Goal: Task Accomplishment & Management: Manage account settings

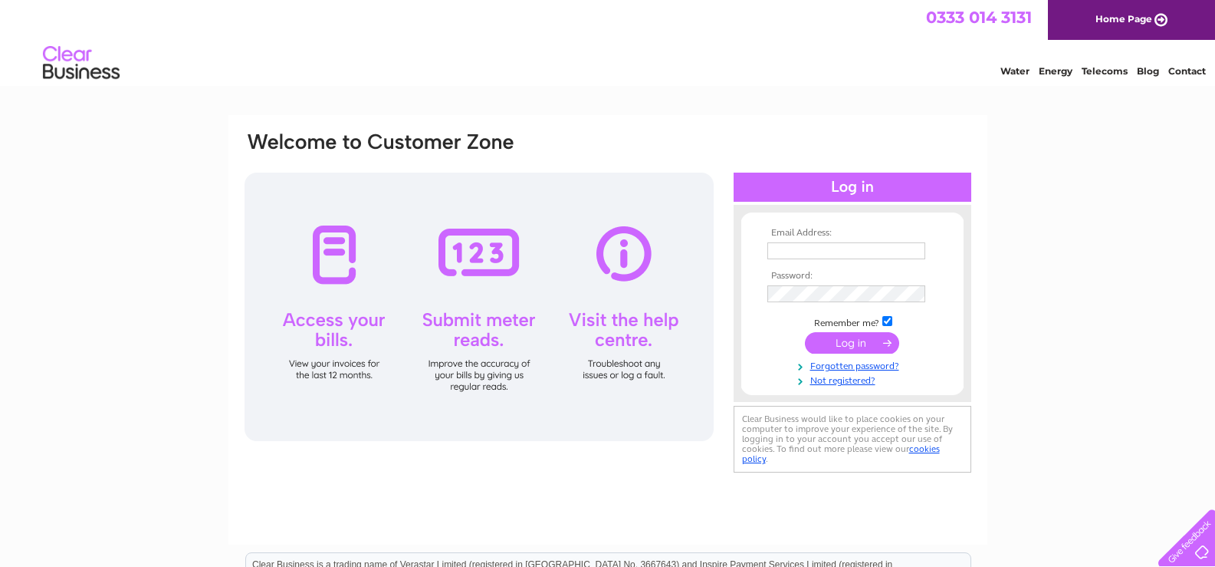
click at [783, 250] on input "text" at bounding box center [846, 250] width 158 height 17
type input "info@maclanplastics.co.uk"
click at [849, 340] on input "submit" at bounding box center [852, 344] width 94 height 21
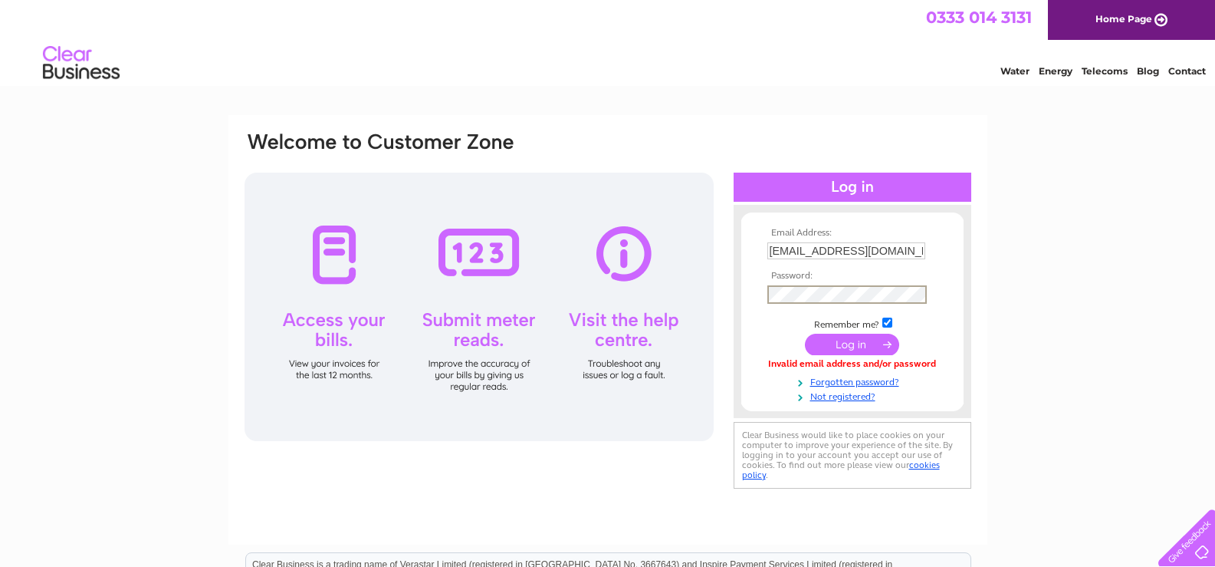
click at [849, 341] on input "submit" at bounding box center [852, 344] width 94 height 21
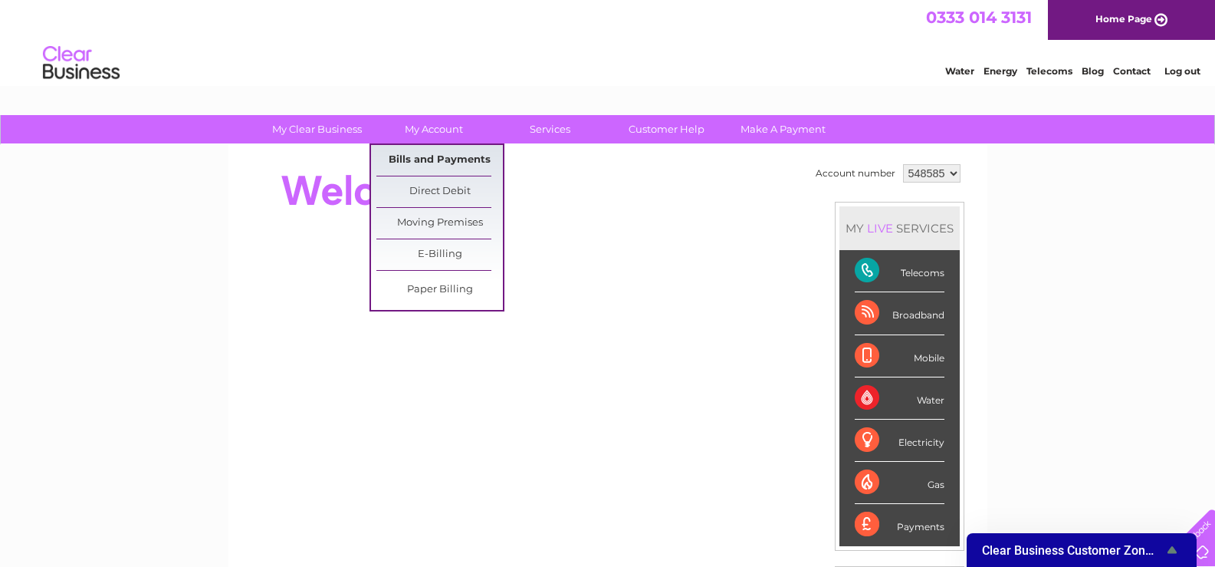
click at [435, 153] on link "Bills and Payments" at bounding box center [439, 160] width 127 height 31
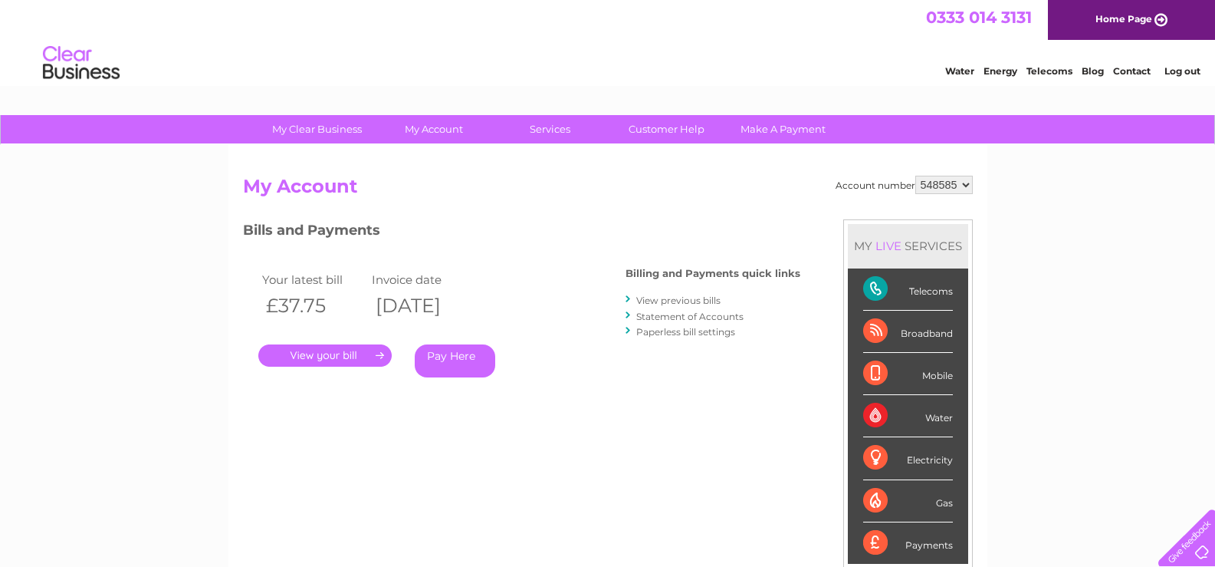
click at [336, 354] on link "." at bounding box center [324, 355] width 133 height 22
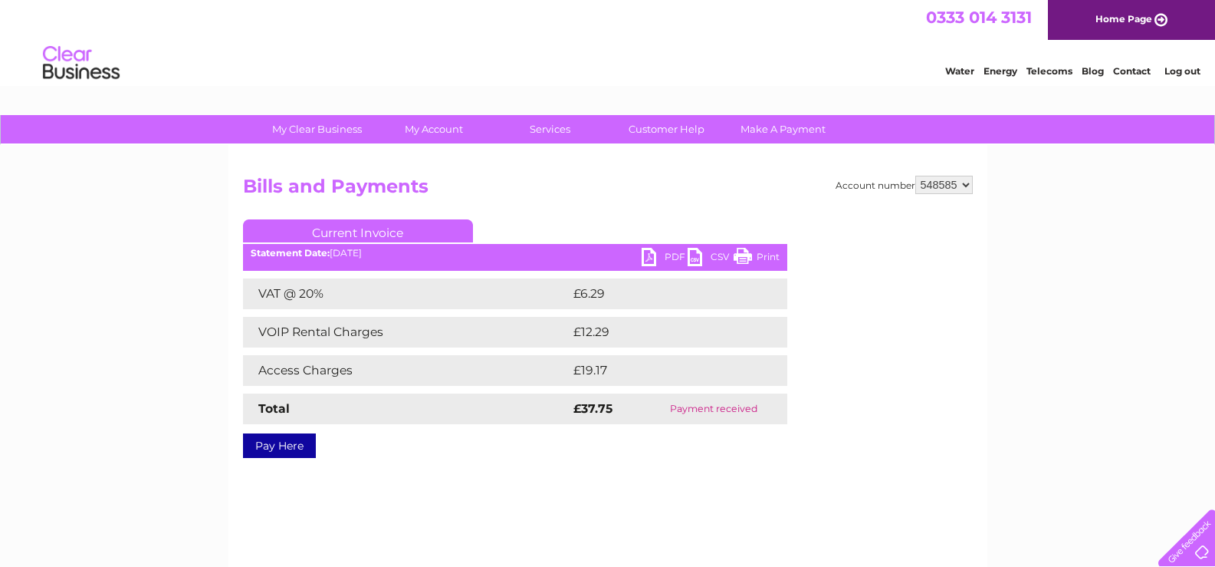
click at [766, 257] on link "Print" at bounding box center [757, 259] width 46 height 22
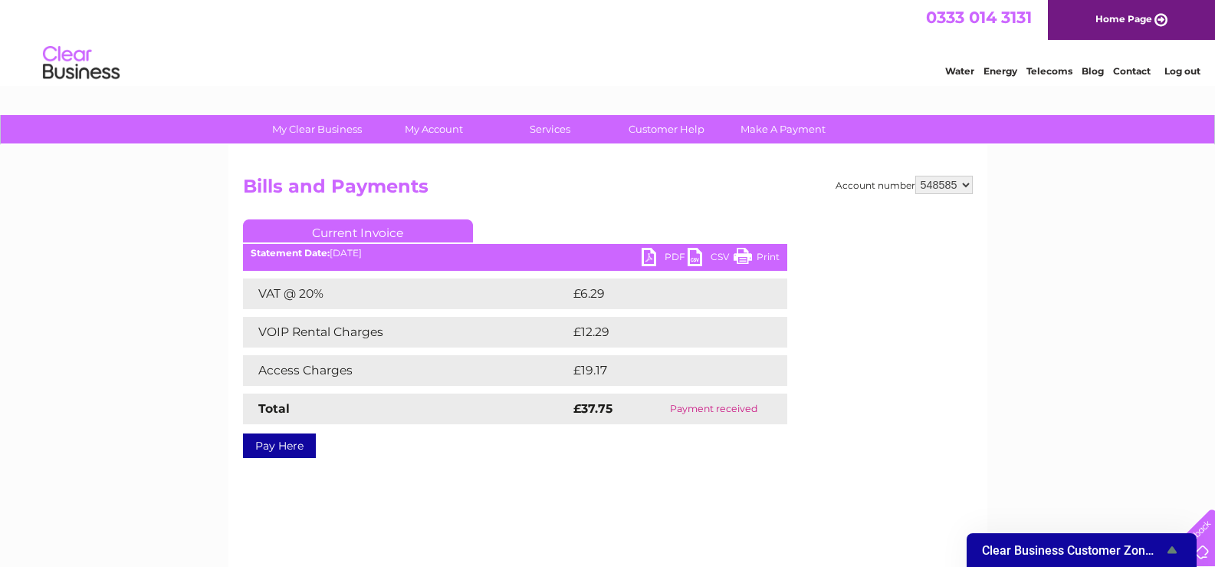
click at [1181, 70] on link "Log out" at bounding box center [1183, 71] width 36 height 12
